Goal: Task Accomplishment & Management: Manage account settings

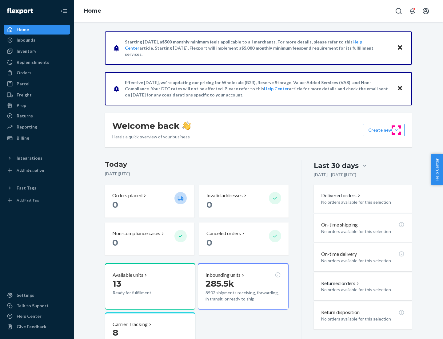
click at [396, 130] on button "Create new Create new inbound Create new order Create new product" at bounding box center [384, 130] width 42 height 12
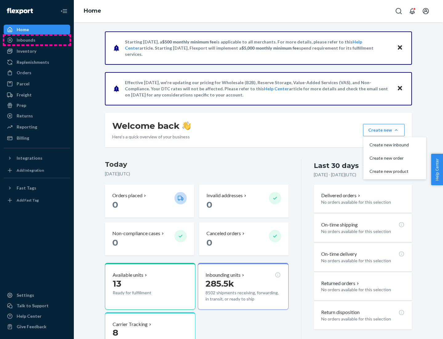
click at [37, 40] on div "Inbounds" at bounding box center [36, 40] width 65 height 9
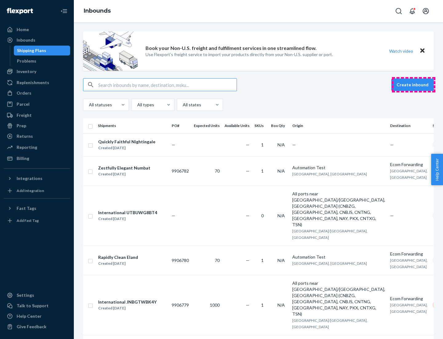
click at [414, 85] on button "Create inbound" at bounding box center [412, 84] width 42 height 12
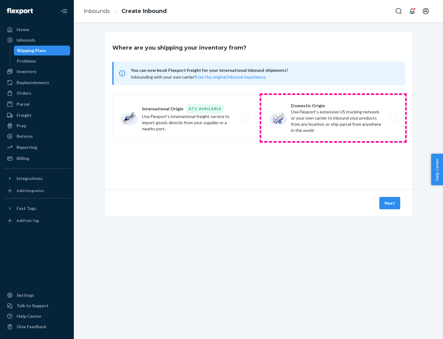
click at [333, 118] on label "Domestic Origin Use Flexport’s extensive US trucking network or your own carrie…" at bounding box center [333, 118] width 144 height 46
click at [394, 118] on input "Domestic Origin Use Flexport’s extensive US trucking network or your own carrie…" at bounding box center [396, 118] width 4 height 4
radio input "true"
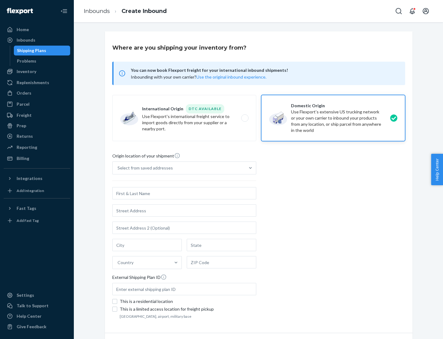
click at [144, 168] on div "Select from saved addresses" at bounding box center [145, 168] width 55 height 6
click at [118, 168] on input "Select from saved addresses" at bounding box center [118, 168] width 1 height 6
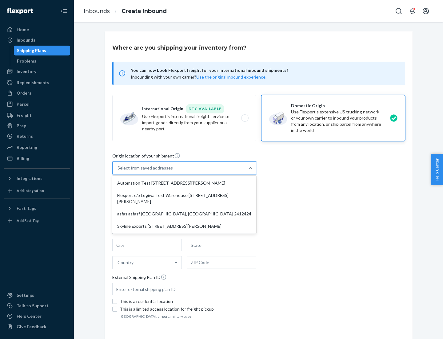
scroll to position [2, 0]
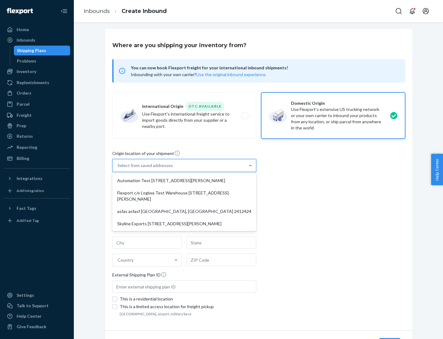
click at [184, 180] on div "Automation Test [STREET_ADDRESS][PERSON_NAME]" at bounding box center [185, 180] width 142 height 12
click at [118, 168] on input "option Automation Test [STREET_ADDRESS][PERSON_NAME] focused, 1 of 4. 4 results…" at bounding box center [118, 165] width 1 height 6
type input "Automation Test"
type input "9th Floor"
type input "[GEOGRAPHIC_DATA]"
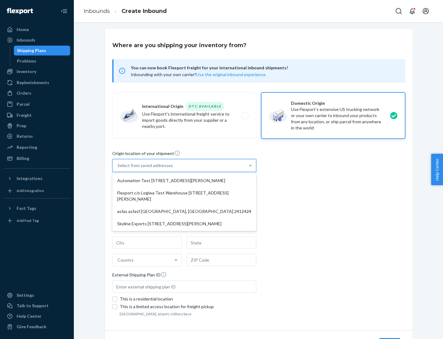
type input "CA"
type input "94104"
type input "[STREET_ADDRESS][PERSON_NAME]"
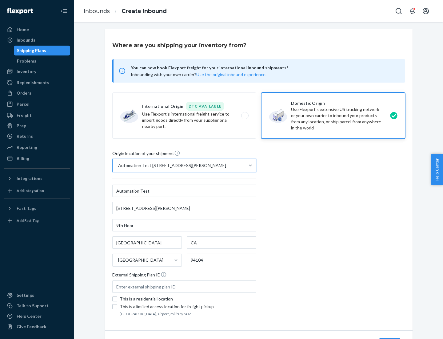
scroll to position [36, 0]
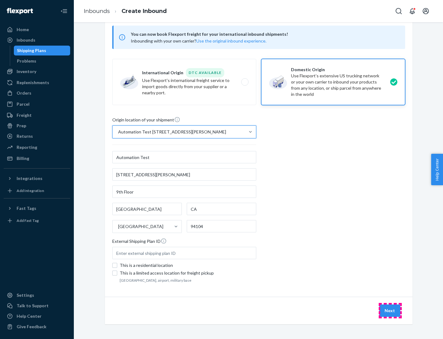
click at [390, 310] on button "Next" at bounding box center [389, 310] width 21 height 12
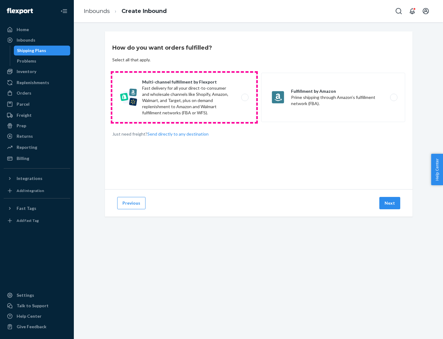
click at [184, 97] on label "Multi-channel fulfillment by Flexport Fast delivery for all your direct-to-cons…" at bounding box center [184, 97] width 144 height 49
click at [245, 97] on input "Multi-channel fulfillment by Flexport Fast delivery for all your direct-to-cons…" at bounding box center [247, 97] width 4 height 4
radio input "true"
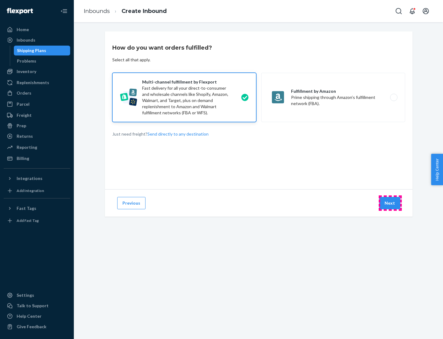
click at [390, 203] on button "Next" at bounding box center [389, 203] width 21 height 12
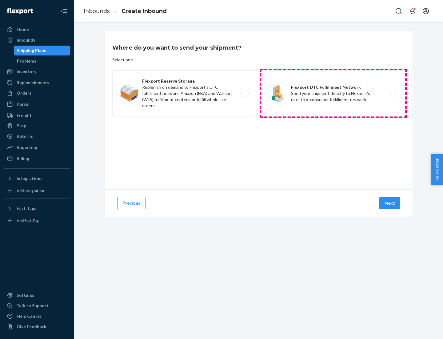
click at [333, 93] on label "Flexport DTC Fulfillment Network Send your shipment directly to Flexport's dire…" at bounding box center [333, 93] width 144 height 46
click at [394, 93] on input "Flexport DTC Fulfillment Network Send your shipment directly to Flexport's dire…" at bounding box center [396, 93] width 4 height 4
radio input "true"
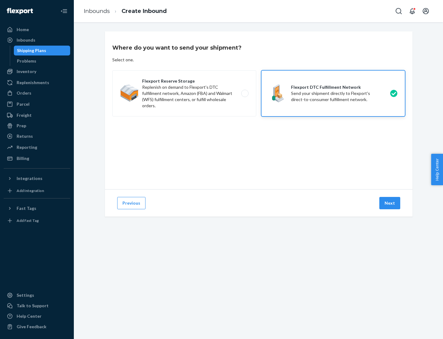
click at [390, 203] on button "Next" at bounding box center [389, 203] width 21 height 12
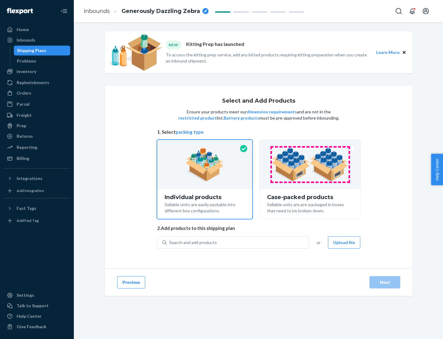
click at [310, 164] on img at bounding box center [310, 164] width 77 height 34
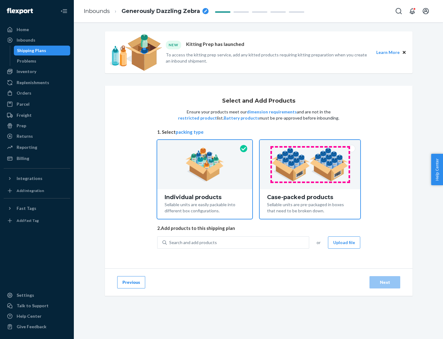
click at [310, 144] on input "Case-packed products Sellable units are pre-packaged in boxes that need to be b…" at bounding box center [310, 142] width 4 height 4
radio input "true"
radio input "false"
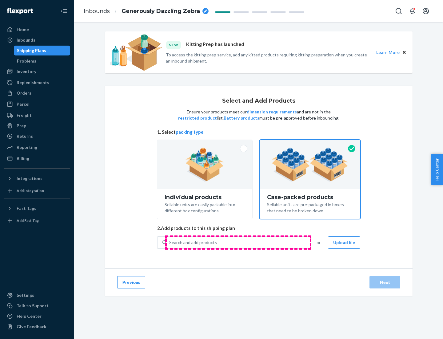
click at [238, 242] on div "Search and add products" at bounding box center [238, 242] width 142 height 11
click at [170, 242] on input "Search and add products" at bounding box center [169, 242] width 1 height 6
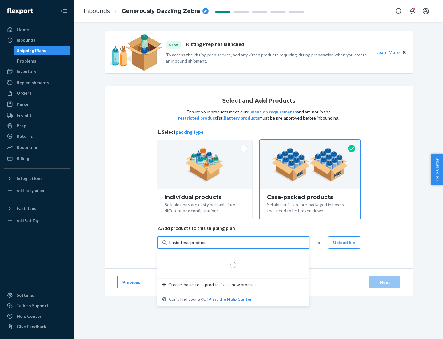
type input "basic-test-product-1"
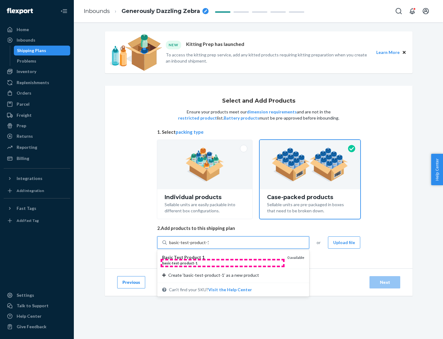
click at [223, 263] on div "basic - test - product - 1" at bounding box center [222, 262] width 120 height 5
click at [209, 245] on input "basic-test-product-1" at bounding box center [188, 242] width 39 height 6
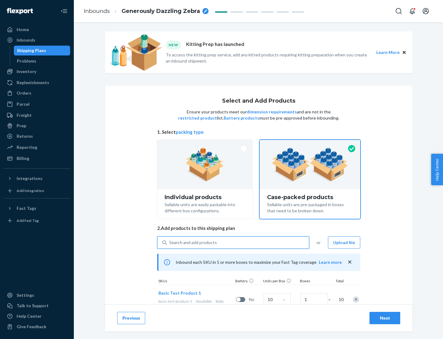
scroll to position [22, 0]
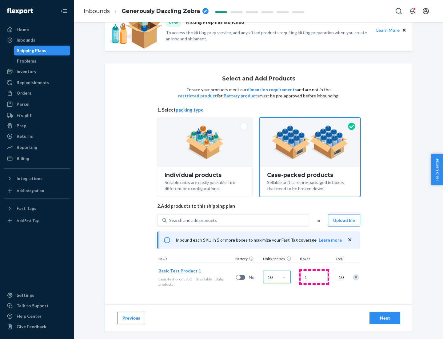
type input "10"
type input "7"
click at [385, 318] on div "Next" at bounding box center [385, 318] width 20 height 6
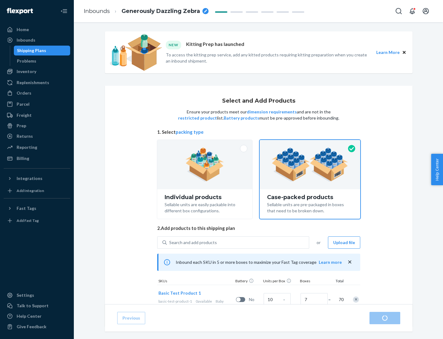
radio input "true"
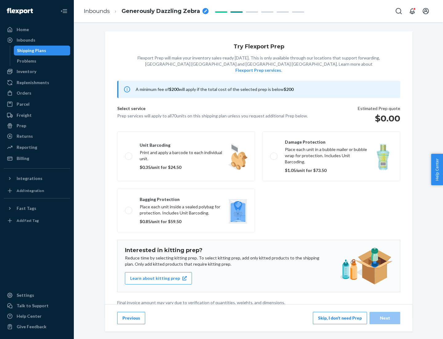
scroll to position [2, 0]
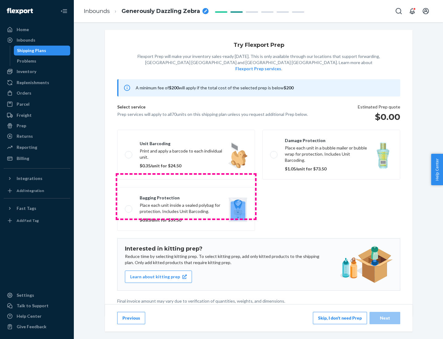
click at [186, 196] on label "Bagging protection Place each unit inside a sealed polybag for protection. Incl…" at bounding box center [186, 209] width 138 height 44
click at [129, 207] on input "Bagging protection Place each unit inside a sealed polybag for protection. Incl…" at bounding box center [127, 209] width 4 height 4
checkbox input "true"
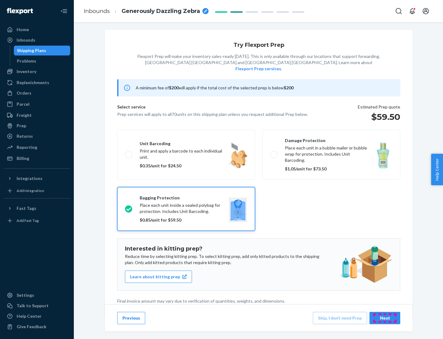
click at [385, 317] on div "Next" at bounding box center [385, 318] width 20 height 6
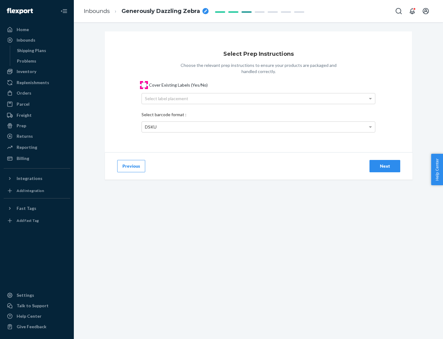
click at [144, 85] on input "Cover Existing Labels (Yes/No)" at bounding box center [144, 84] width 5 height 5
checkbox input "true"
click at [259, 98] on div "Select label placement" at bounding box center [258, 98] width 233 height 10
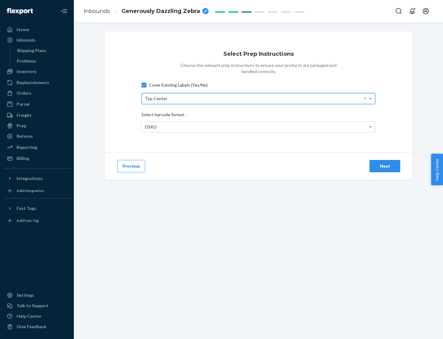
click at [259, 126] on div "DSKU" at bounding box center [258, 127] width 233 height 10
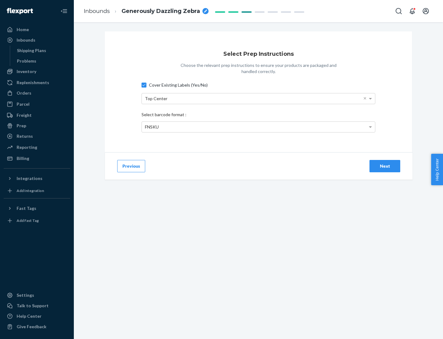
click at [385, 166] on div "Next" at bounding box center [385, 166] width 20 height 6
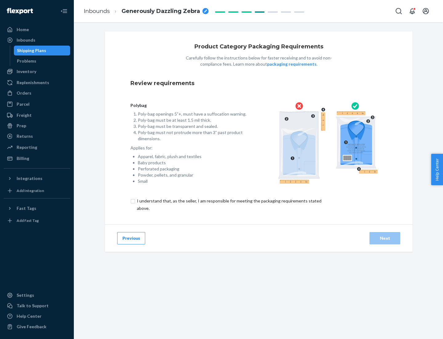
click at [229, 204] on input "checkbox" at bounding box center [232, 204] width 205 height 15
checkbox input "true"
click at [385, 238] on div "Next" at bounding box center [385, 238] width 20 height 6
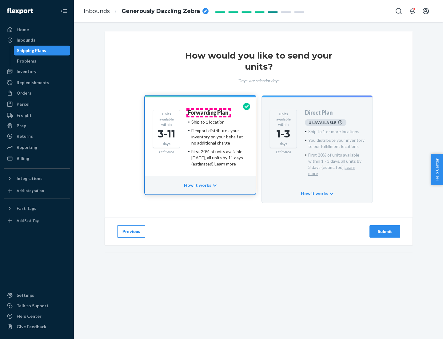
click at [209, 112] on h4 "Forwarding Plan" at bounding box center [208, 113] width 40 height 6
click at [385, 228] on div "Submit" at bounding box center [385, 231] width 20 height 6
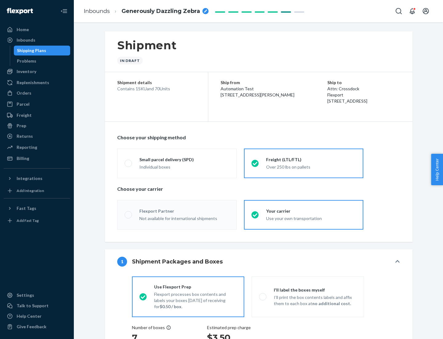
radio input "true"
radio input "false"
radio input "true"
radio input "false"
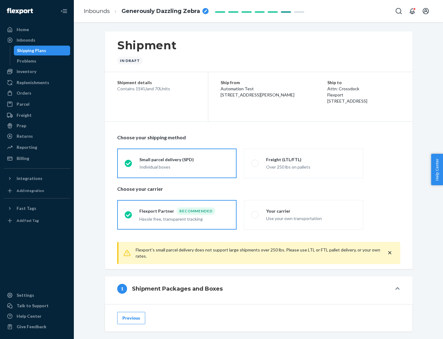
click at [304, 163] on div "Over 250 lbs on pallets" at bounding box center [311, 166] width 90 height 7
click at [255, 163] on input "Freight (LTL/FTL) Over 250 lbs on pallets" at bounding box center [253, 163] width 4 height 4
radio input "true"
radio input "false"
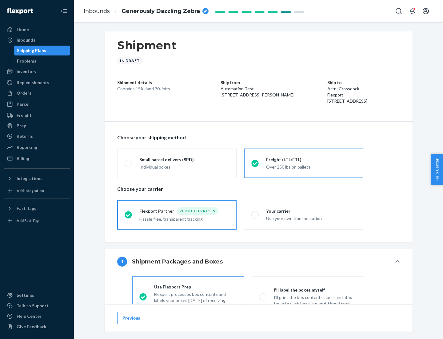
scroll to position [34, 0]
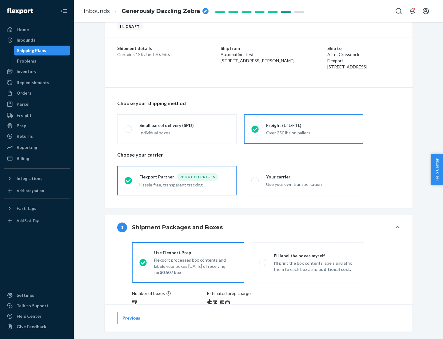
click at [304, 180] on div "Use your own transportation" at bounding box center [311, 183] width 90 height 7
click at [255, 180] on input "Your carrier Use your own transportation" at bounding box center [253, 180] width 4 height 4
radio input "true"
radio input "false"
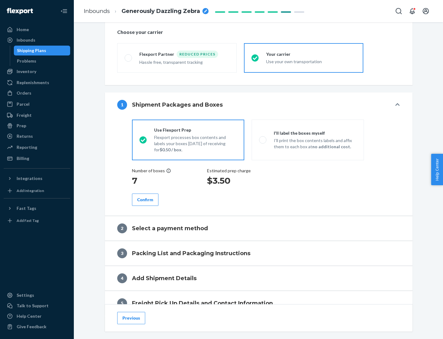
scroll to position [116, 0]
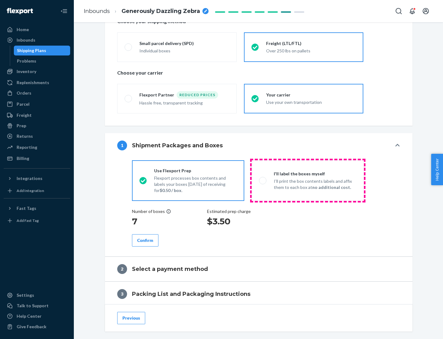
click at [308, 180] on p "I’ll print the box contents labels and affix them to each box at no additional …" at bounding box center [315, 184] width 83 height 12
click at [263, 180] on input "I'll label the boxes myself I’ll print the box contents labels and affix them t…" at bounding box center [261, 180] width 4 height 4
radio input "true"
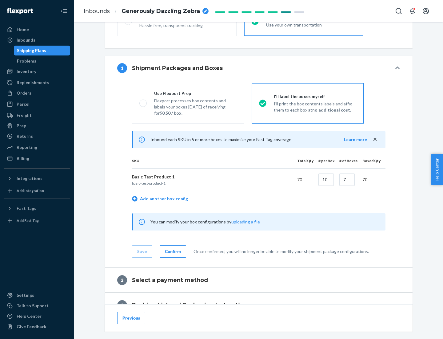
scroll to position [106, 0]
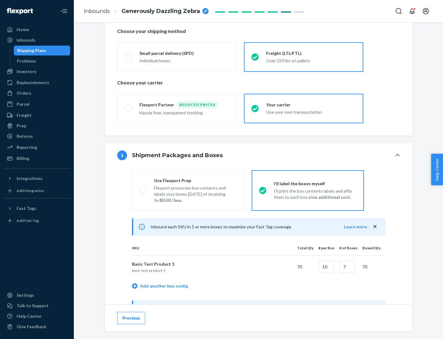
click at [195, 180] on div "Use Flexport Prep" at bounding box center [195, 180] width 83 height 6
click at [143, 188] on input "Use Flexport Prep Flexport processes box contents and labels your boxes [DATE] …" at bounding box center [141, 190] width 4 height 4
radio input "true"
radio input "false"
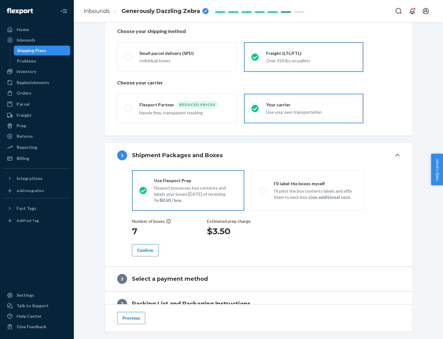
scroll to position [176, 0]
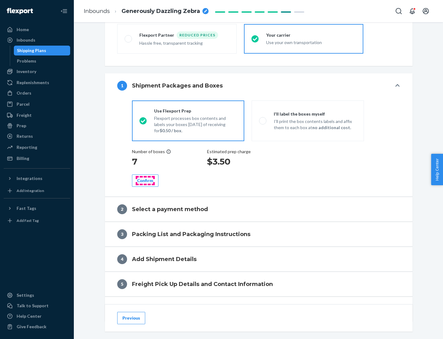
click at [145, 180] on div "Confirm" at bounding box center [145, 180] width 16 height 6
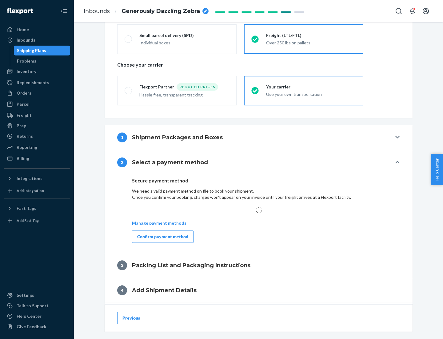
scroll to position [180, 0]
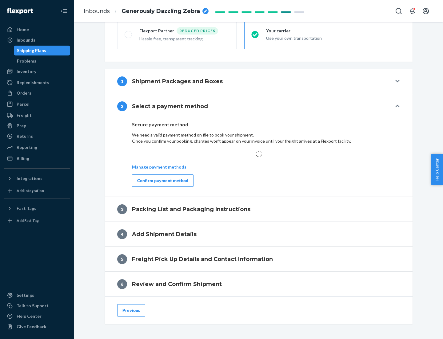
click at [162, 180] on div "Confirm payment method" at bounding box center [162, 180] width 51 height 6
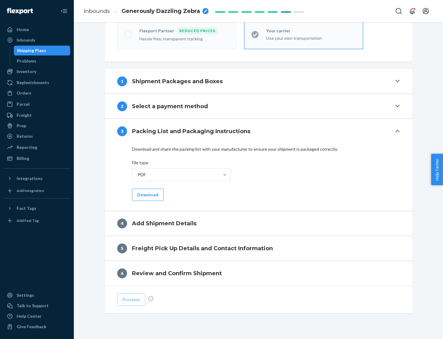
scroll to position [194, 0]
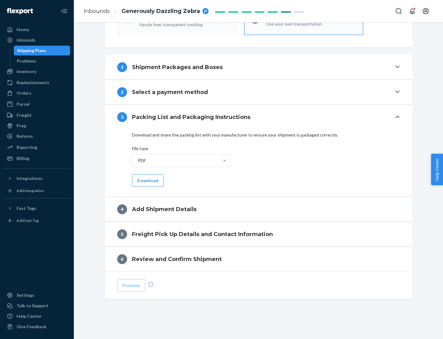
click at [147, 180] on button "Download" at bounding box center [148, 180] width 32 height 12
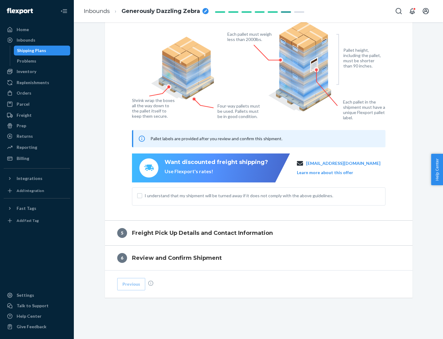
click at [259, 195] on span "I understand that my shipment will be turned away if it does not comply with th…" at bounding box center [263, 195] width 236 height 6
click at [142, 195] on input "I understand that my shipment will be turned away if it does not comply with th…" at bounding box center [139, 195] width 5 height 5
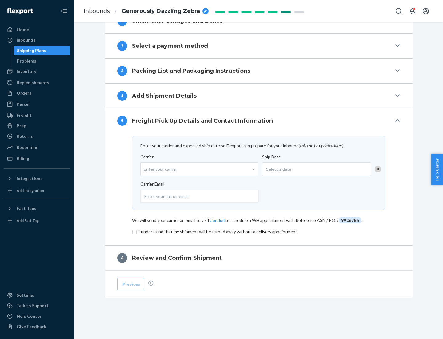
scroll to position [240, 0]
click at [259, 231] on input "checkbox" at bounding box center [259, 231] width 254 height 7
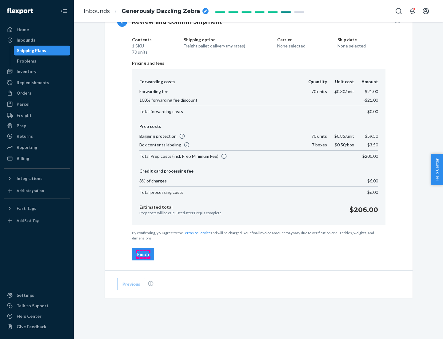
click at [143, 254] on div "Finish" at bounding box center [143, 254] width 12 height 6
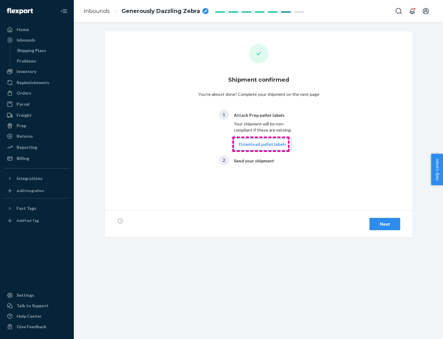
click at [261, 144] on button "Download pallet labels" at bounding box center [263, 144] width 58 height 12
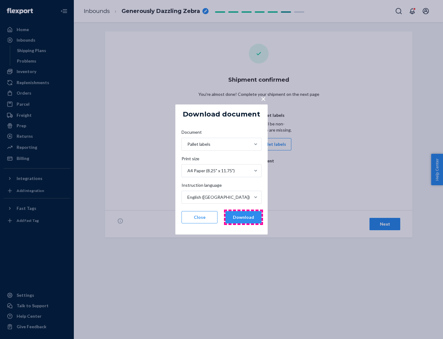
click at [243, 217] on button "Download" at bounding box center [244, 217] width 36 height 12
click at [263, 98] on span "×" at bounding box center [263, 98] width 5 height 10
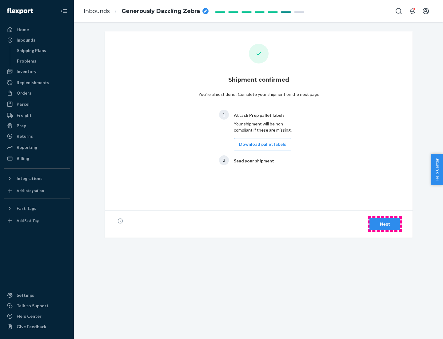
click at [385, 224] on div "Next" at bounding box center [385, 224] width 20 height 6
